Goal: Use online tool/utility: Utilize a website feature to perform a specific function

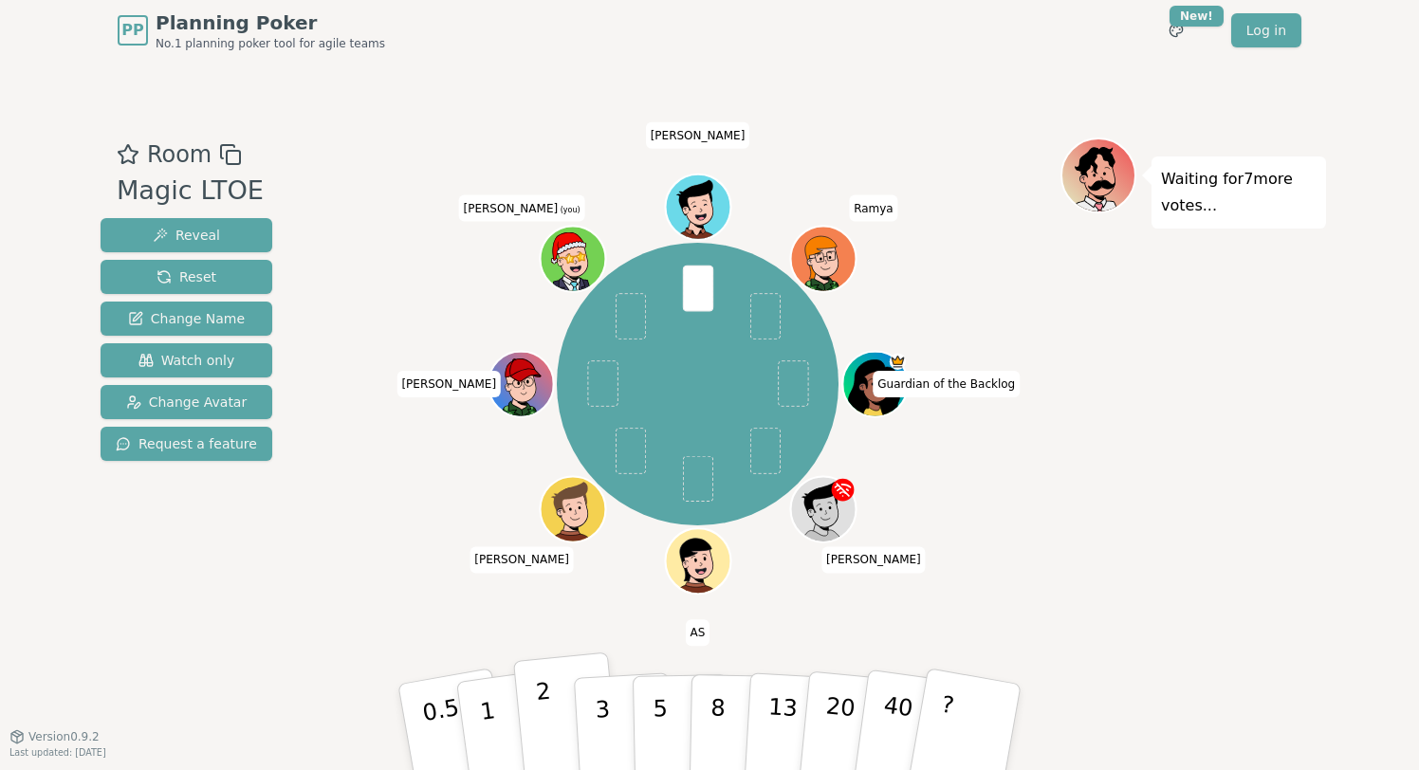
click at [551, 716] on button "2" at bounding box center [567, 727] width 108 height 151
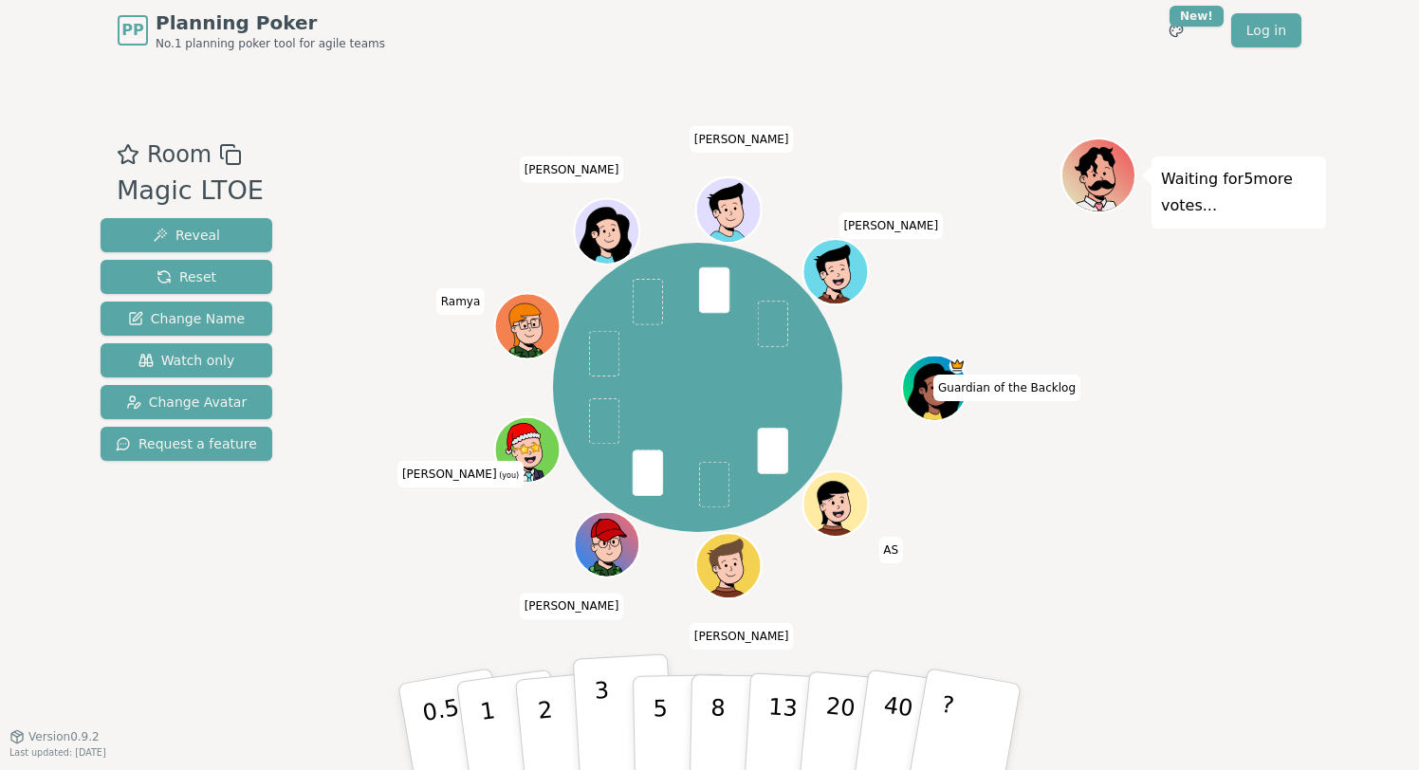
click at [588, 713] on button "3" at bounding box center [624, 727] width 103 height 148
click at [553, 698] on button "2" at bounding box center [567, 727] width 108 height 151
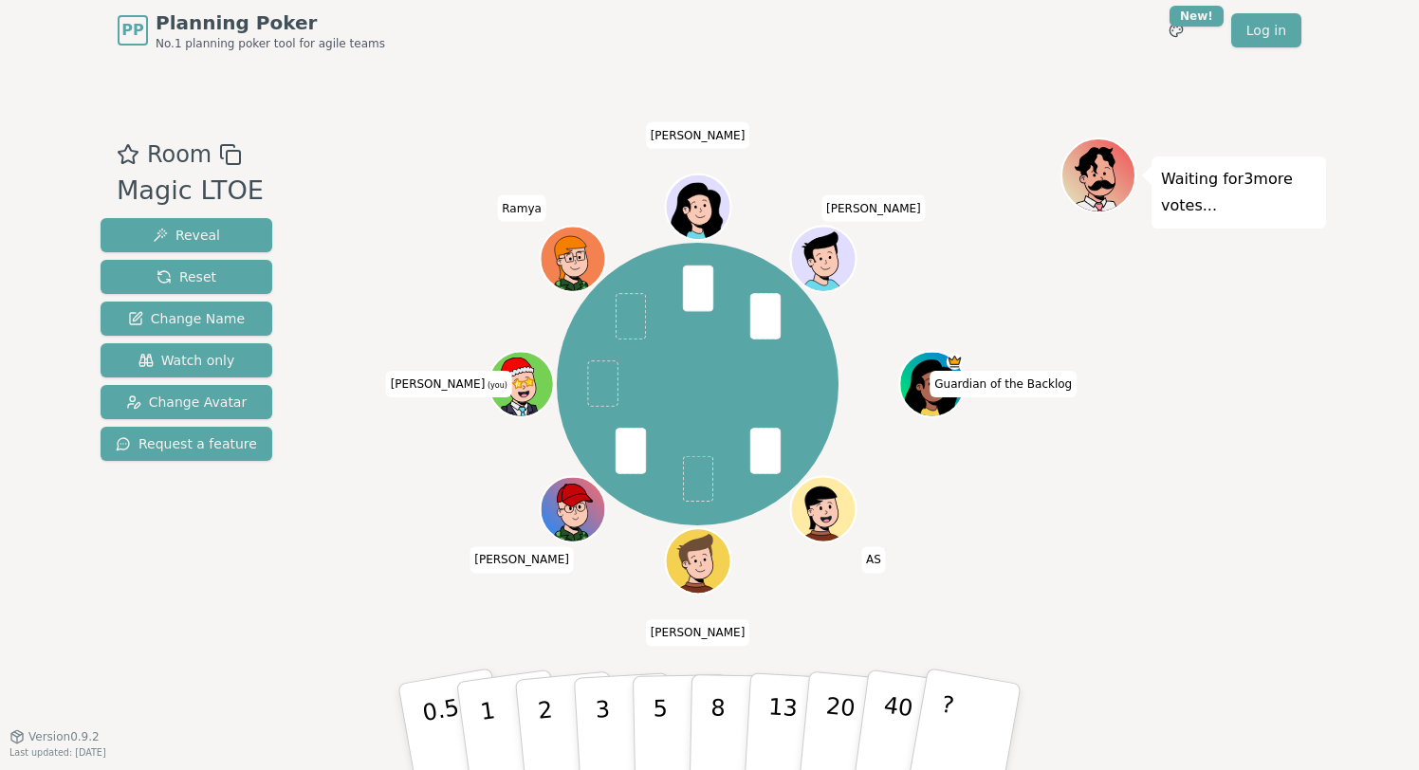
click at [750, 367] on div "Guardian of the Backlog AS [PERSON_NAME] [PERSON_NAME] (you) [PERSON_NAME] [PER…" at bounding box center [698, 384] width 283 height 283
click at [556, 687] on button "2" at bounding box center [567, 727] width 108 height 151
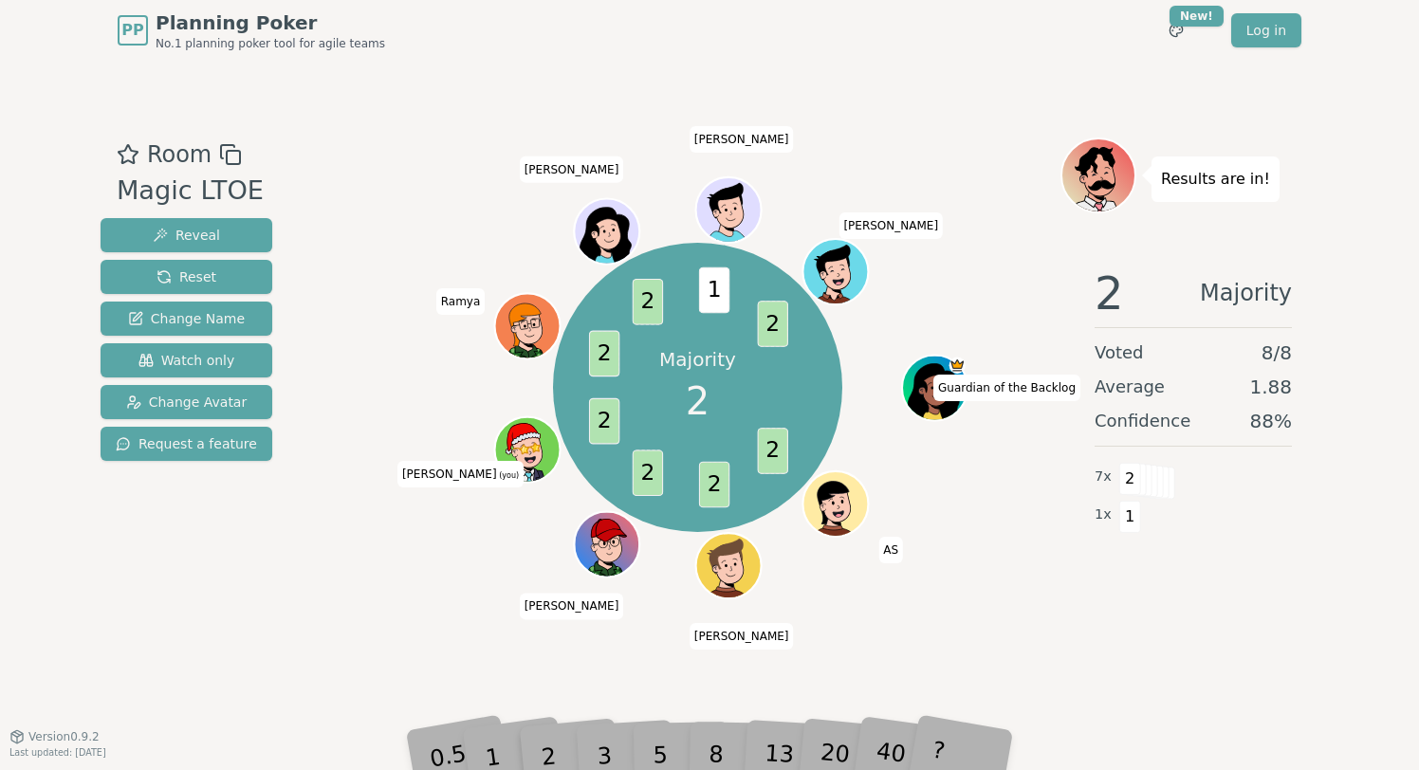
click at [606, 725] on div "3" at bounding box center [624, 726] width 61 height 69
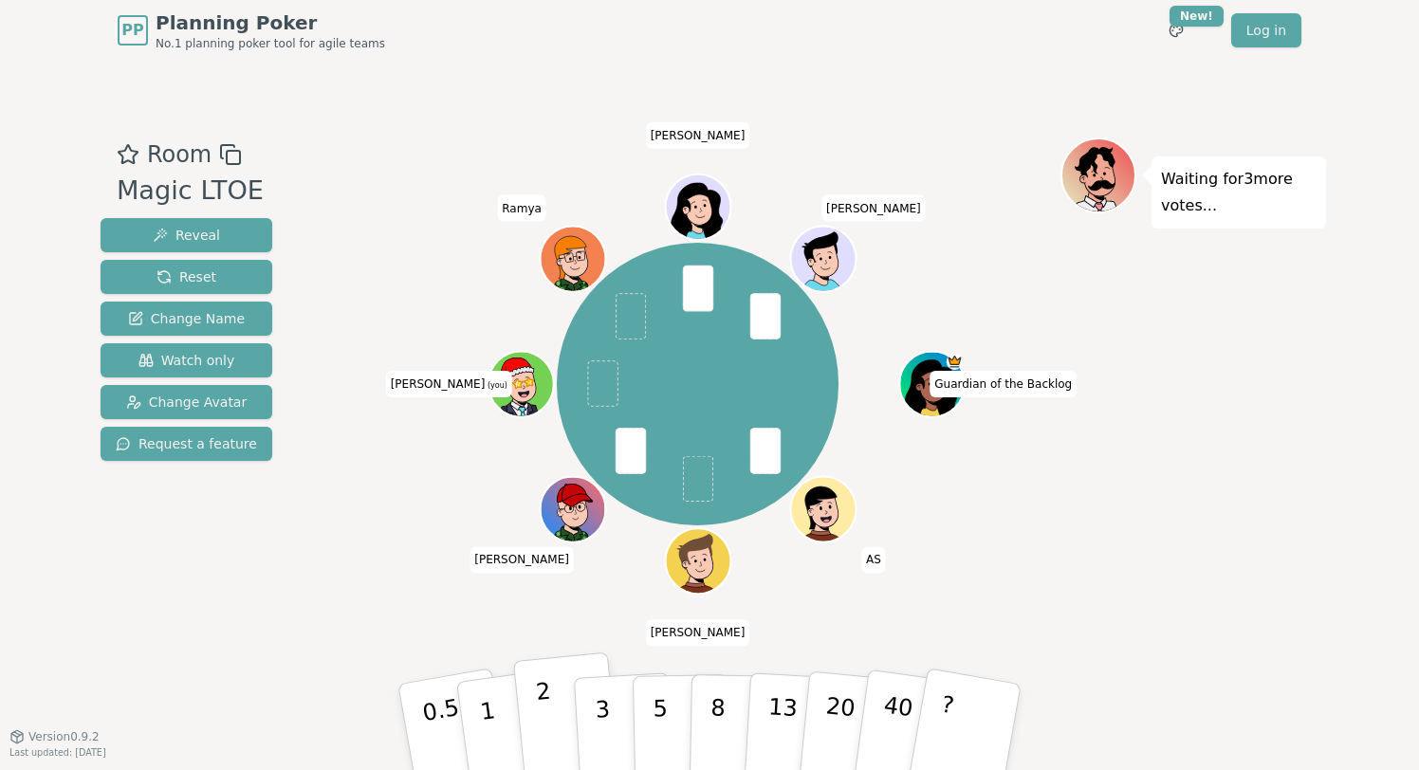
click at [529, 726] on button "2" at bounding box center [567, 727] width 108 height 151
click at [503, 727] on button "1" at bounding box center [509, 728] width 113 height 154
click at [532, 684] on button "2" at bounding box center [567, 727] width 108 height 151
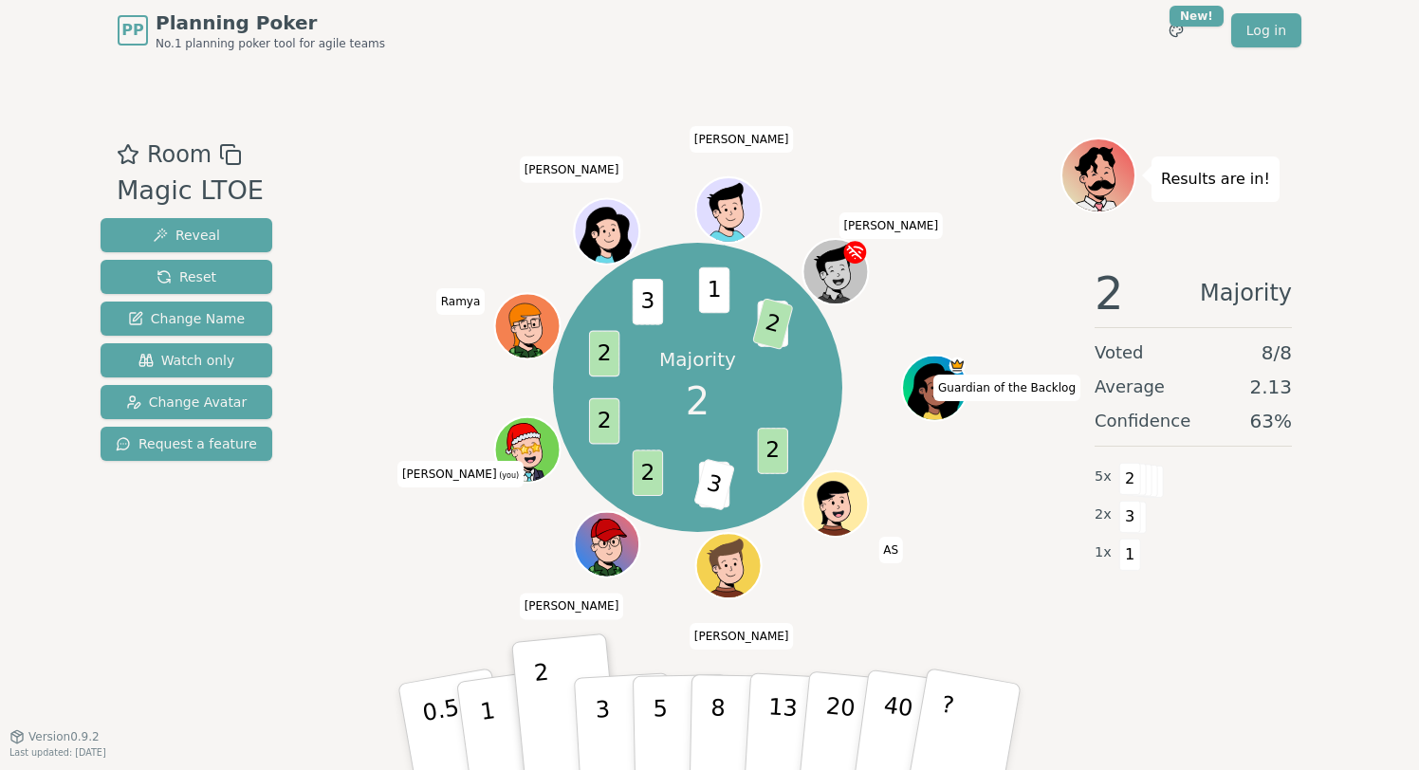
click at [403, 446] on div "Majority 2 2 5 3 2 2 2 3 1 40 2 Guardian of the Backlog AS [PERSON_NAME] [PERSO…" at bounding box center [697, 388] width 725 height 432
click at [1005, 550] on div "Most votes 2 2 3 5 3 2 2 2 3 1 40 2 Guardian of the Backlog AS [PERSON_NAME] [P…" at bounding box center [697, 388] width 725 height 432
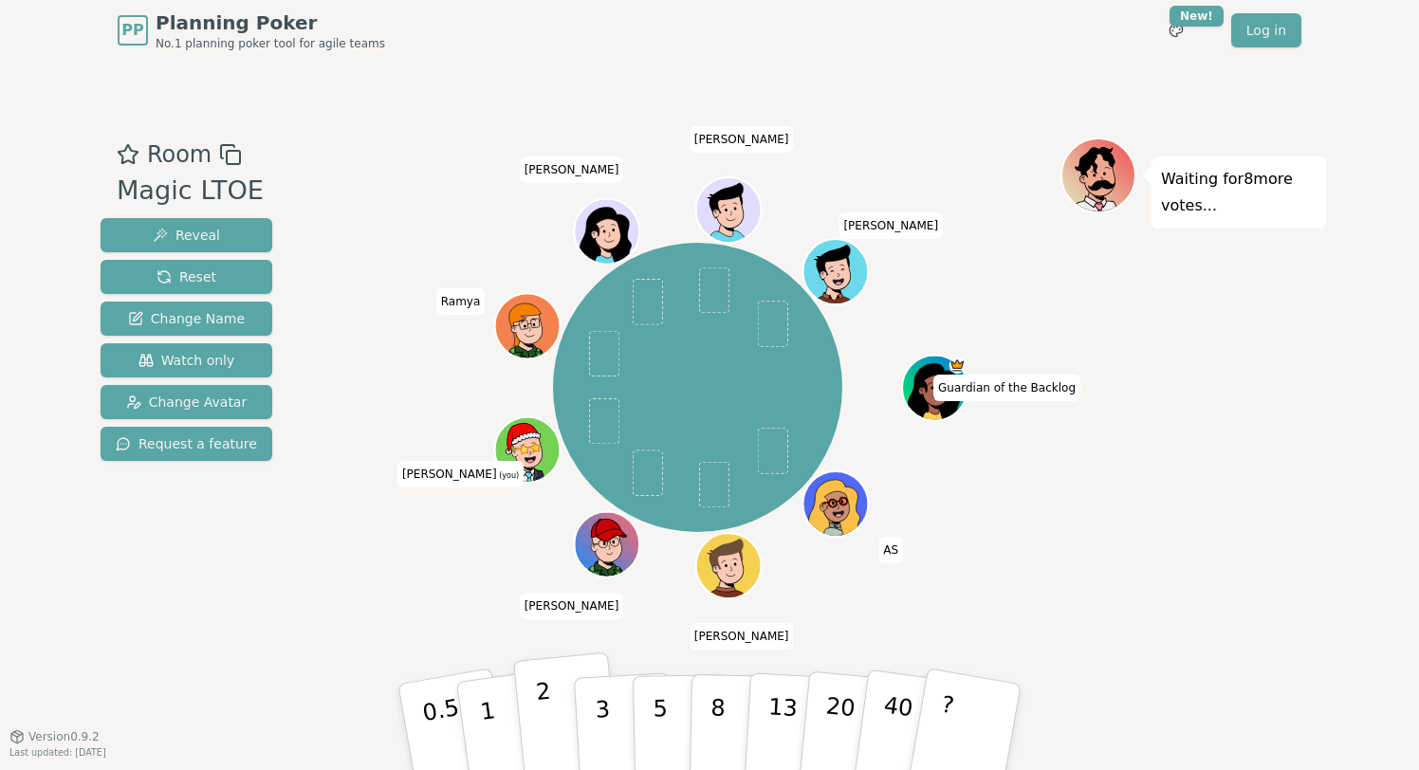
click at [545, 735] on p "2" at bounding box center [547, 729] width 25 height 103
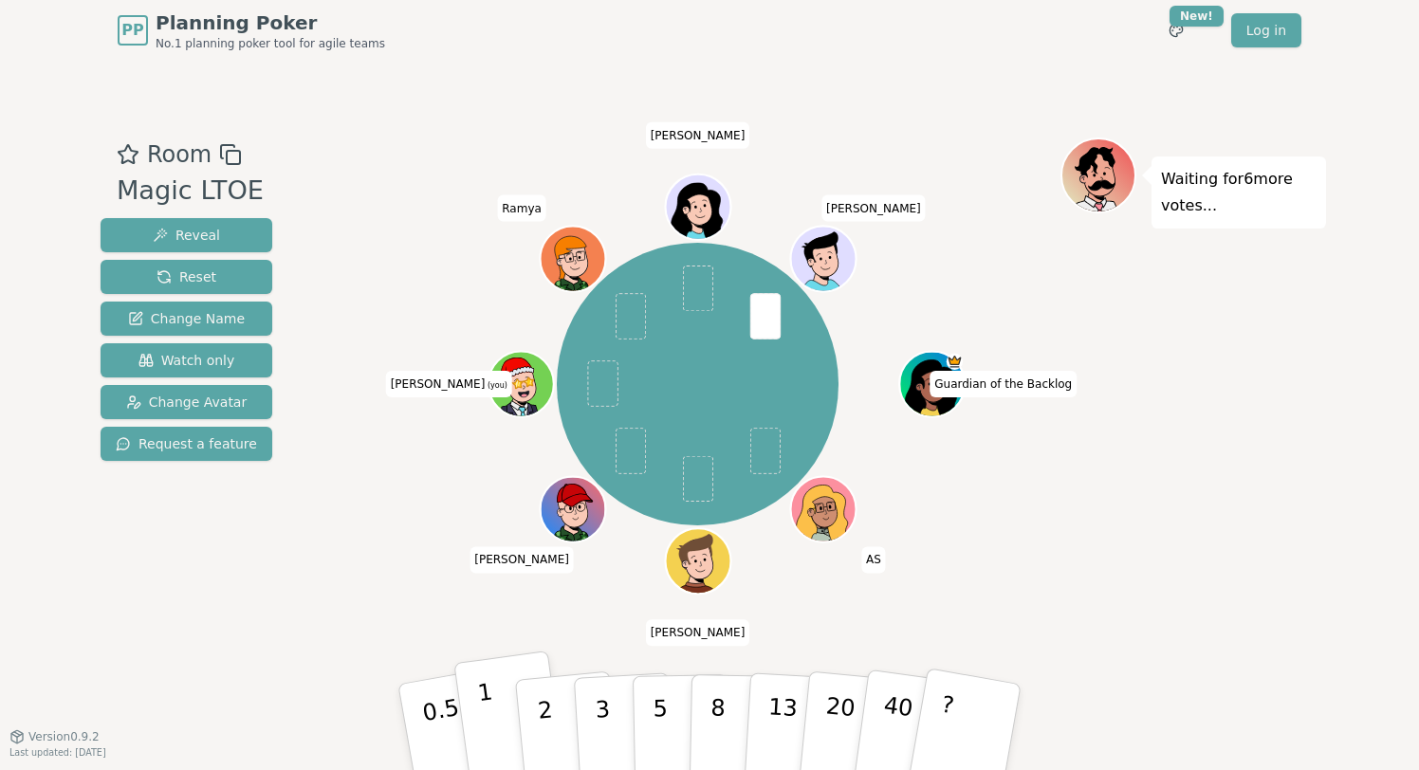
click at [498, 703] on button "1" at bounding box center [509, 728] width 113 height 154
click at [536, 721] on button "2" at bounding box center [567, 727] width 108 height 151
